Goal: Transaction & Acquisition: Purchase product/service

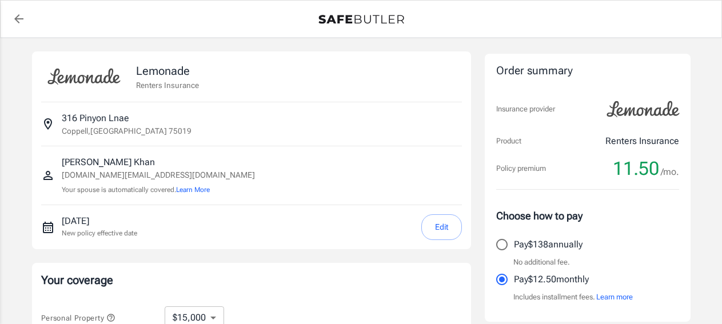
select select "15000"
select select "500"
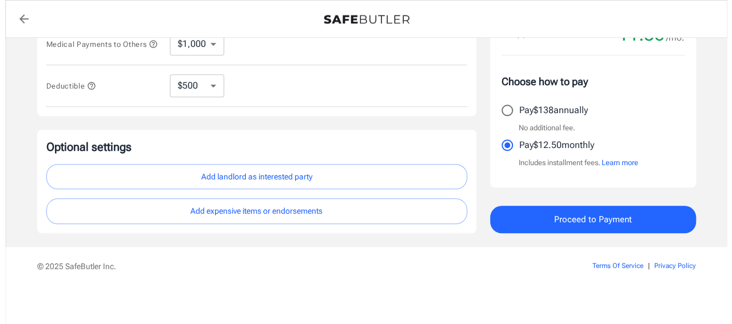
scroll to position [403, 0]
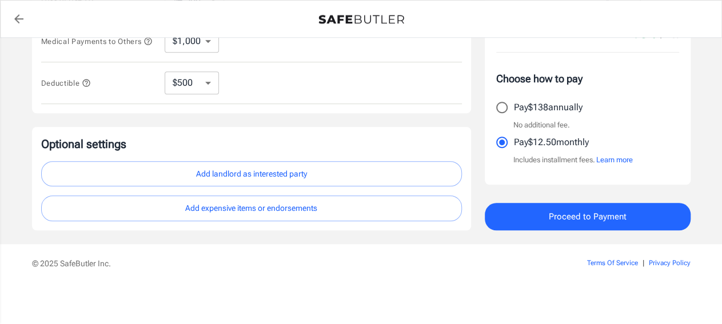
click at [604, 159] on button "Learn more" at bounding box center [614, 159] width 37 height 11
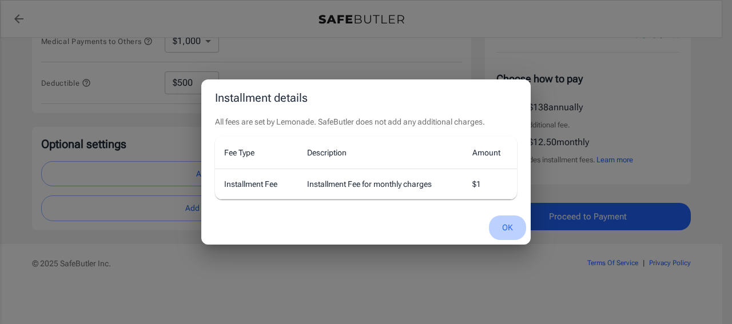
click at [506, 229] on button "OK" at bounding box center [507, 227] width 37 height 25
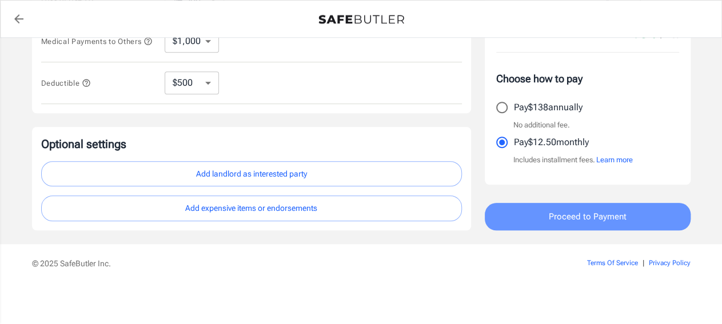
click at [546, 219] on button "Proceed to Payment" at bounding box center [588, 216] width 206 height 27
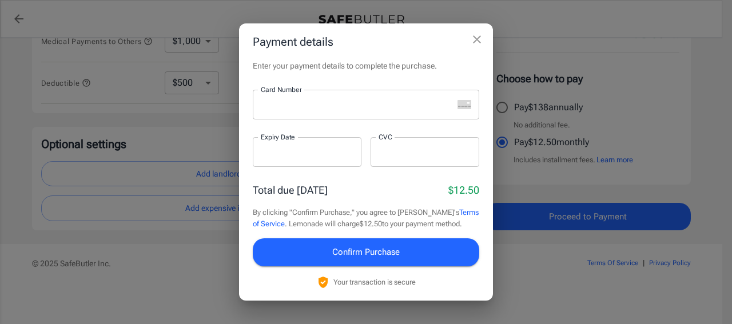
click at [326, 113] on div at bounding box center [353, 105] width 200 height 30
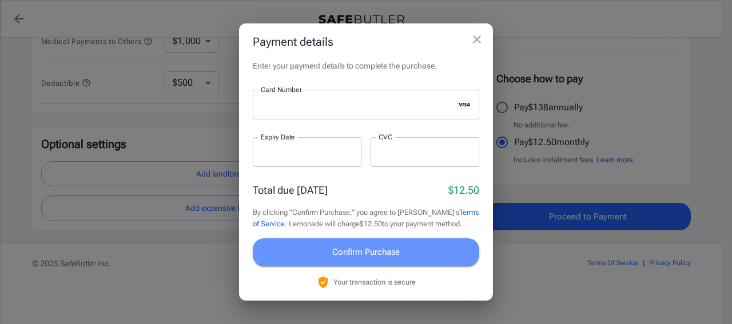
click at [397, 257] on span "Confirm Purchase" at bounding box center [365, 252] width 67 height 15
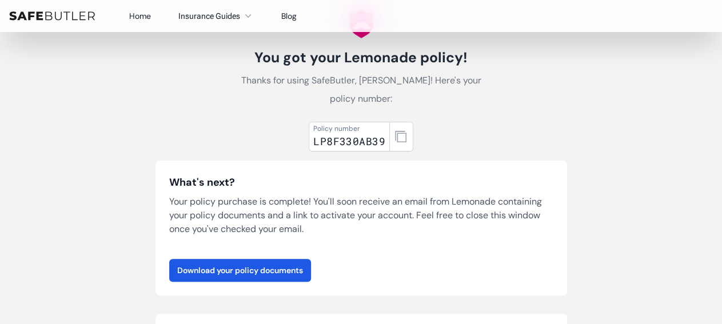
scroll to position [59, 0]
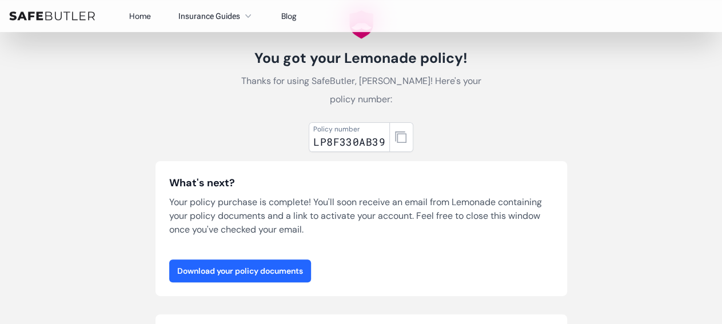
click at [283, 267] on link "Download your policy documents" at bounding box center [240, 271] width 142 height 23
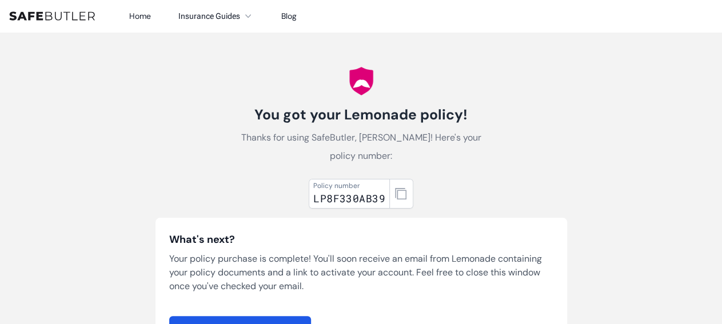
scroll to position [0, 0]
